Goal: Transaction & Acquisition: Subscribe to service/newsletter

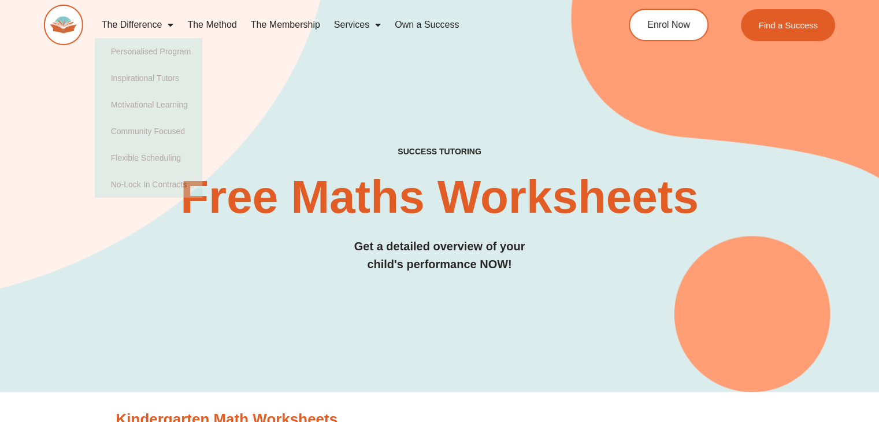
click at [224, 24] on link "The Method" at bounding box center [211, 25] width 63 height 27
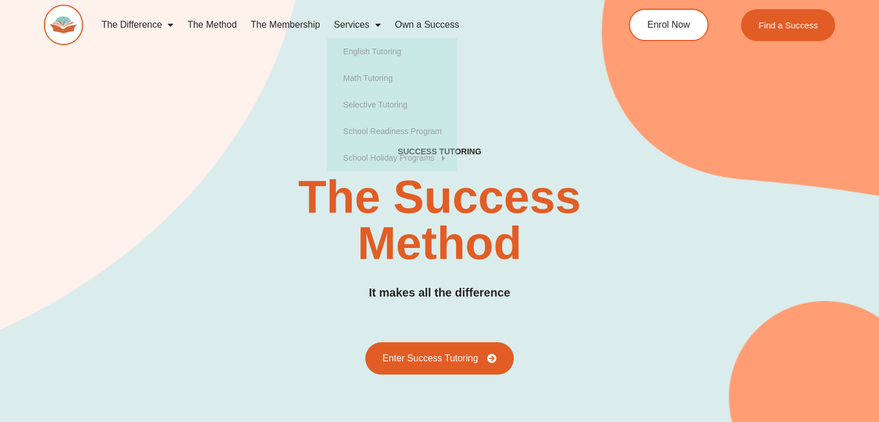
click at [298, 25] on link "The Membership" at bounding box center [285, 25] width 83 height 27
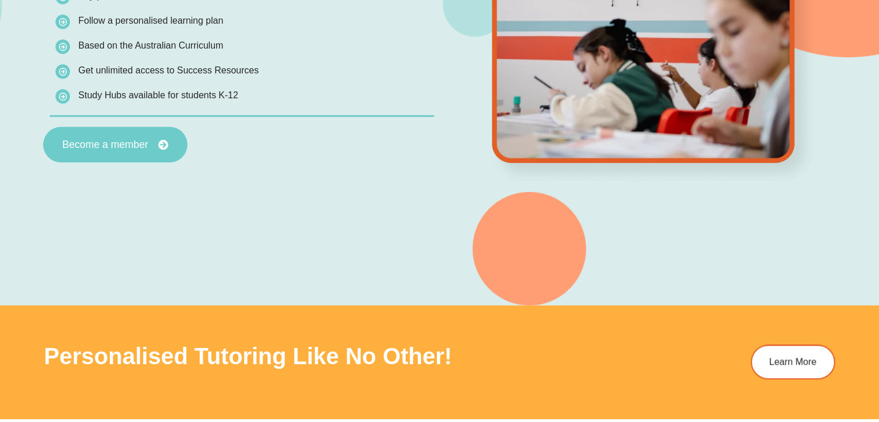
scroll to position [1214, 0]
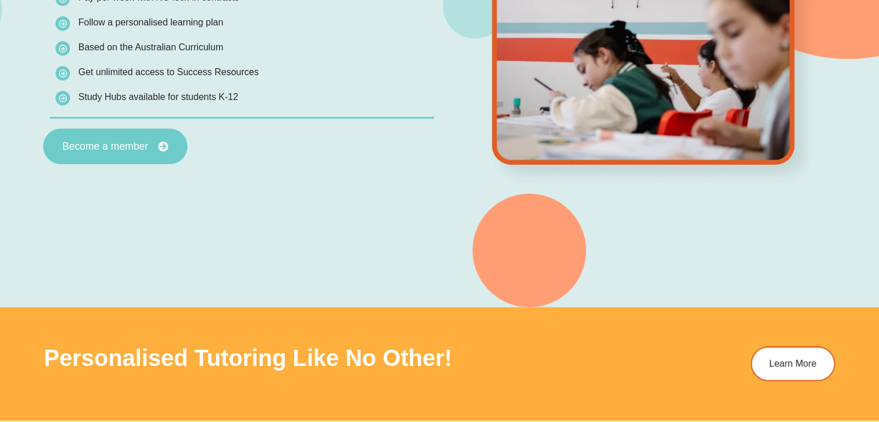
click at [143, 156] on link "Become a member" at bounding box center [115, 147] width 145 height 36
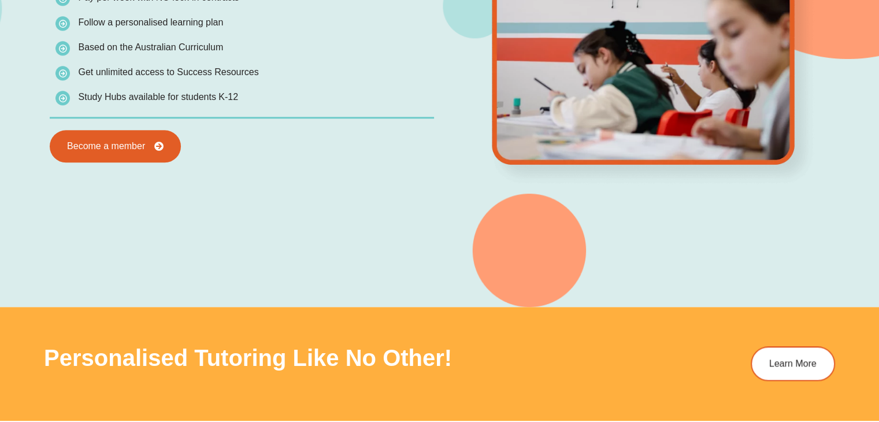
scroll to position [1207, 0]
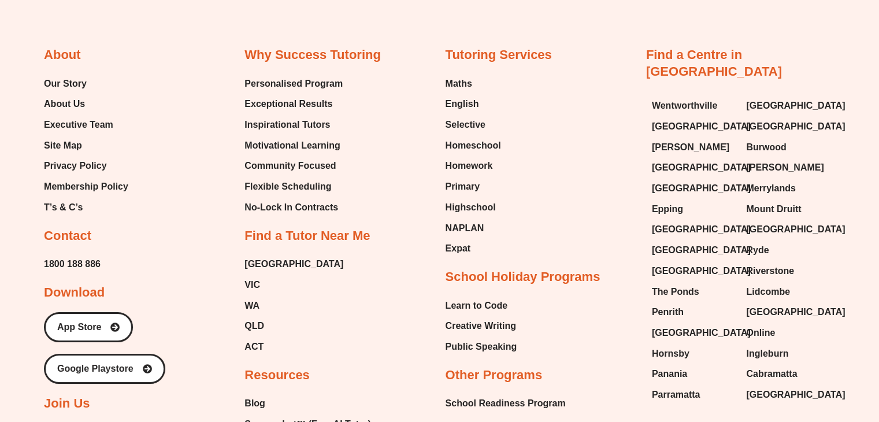
scroll to position [4162, 0]
